Goal: Information Seeking & Learning: Learn about a topic

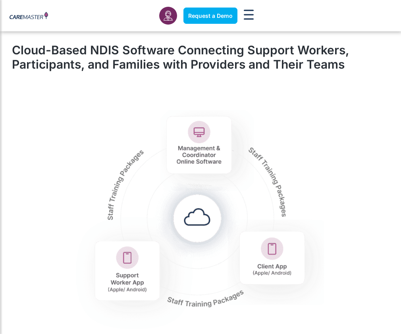
scroll to position [854, 0]
